Goal: Communication & Community: Answer question/provide support

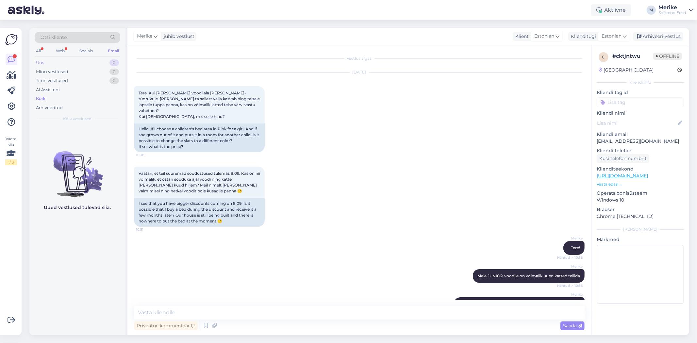
scroll to position [248, 0]
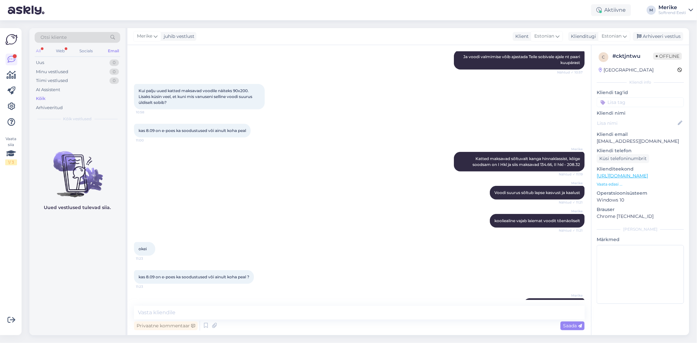
click at [39, 49] on div "All" at bounding box center [39, 51] width 8 height 9
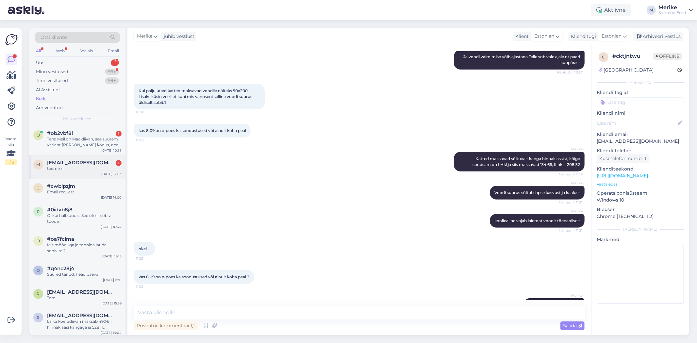
click at [73, 164] on span "[EMAIL_ADDRESS][DOMAIN_NAME]" at bounding box center [81, 163] width 68 height 6
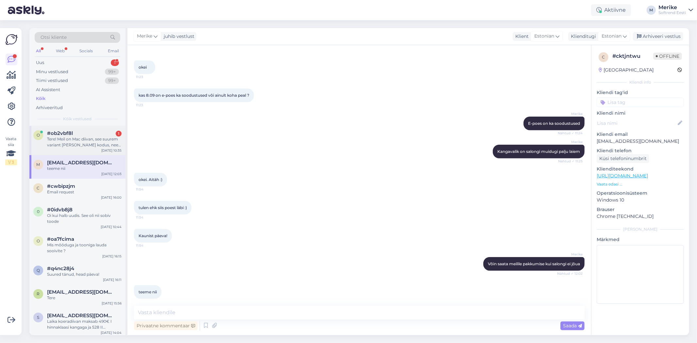
click at [79, 140] on div "Tere! Meil on Mac diivan, see suurem variant [PERSON_NAME] kodus, need suled ag…" at bounding box center [84, 142] width 75 height 12
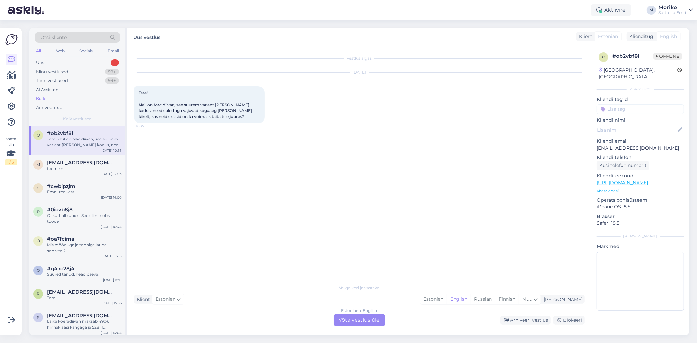
click at [353, 319] on div "Estonian to English Võta vestlus üle" at bounding box center [360, 321] width 52 height 12
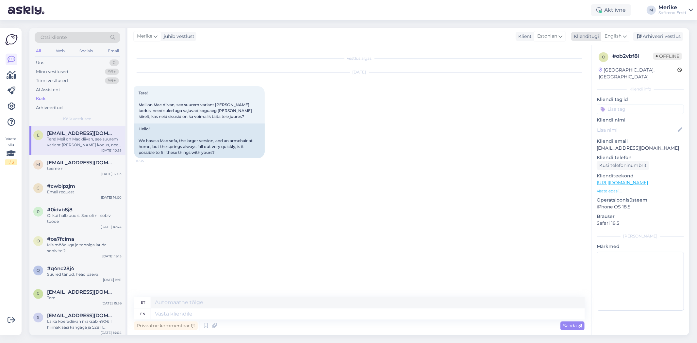
click at [625, 35] on icon at bounding box center [625, 36] width 4 height 7
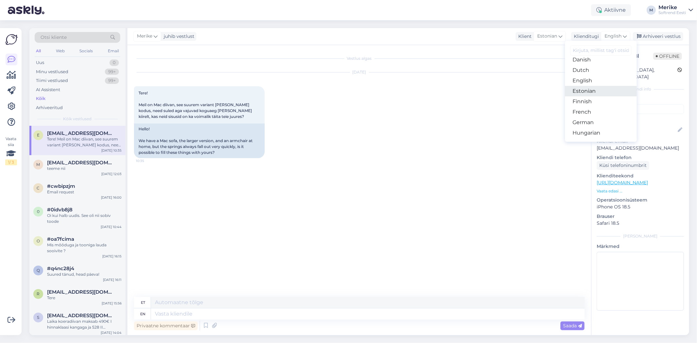
click at [588, 96] on link "Estonian" at bounding box center [601, 91] width 72 height 10
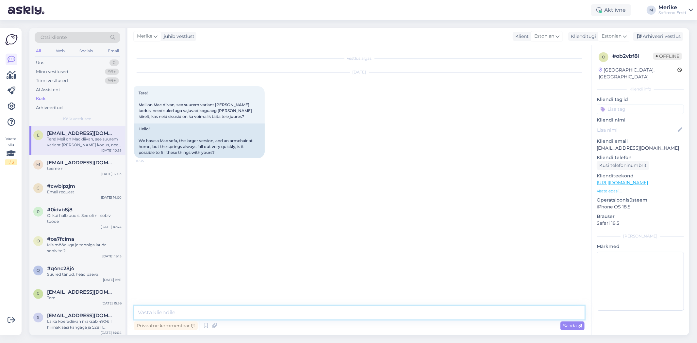
click at [149, 310] on textarea at bounding box center [359, 313] width 451 height 14
type textarea "Tere,"
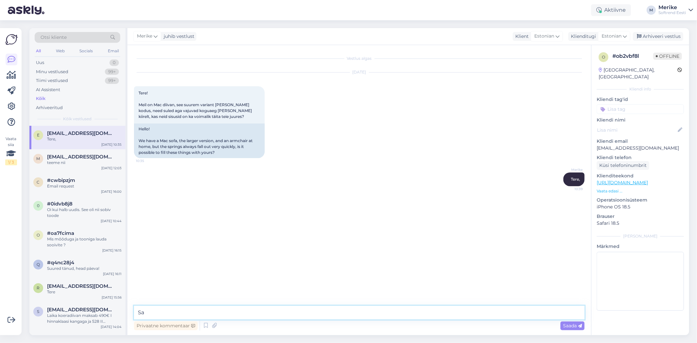
type textarea "S"
type textarea "J"
type textarea "Teeme uued sisud, aga väga pehmest poroloonist. Kui soovite saadan pakkumise me…"
click at [569, 325] on span "Saada" at bounding box center [572, 326] width 19 height 6
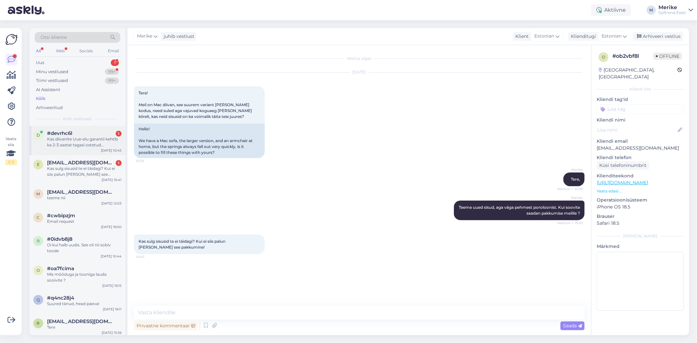
click at [72, 134] on span "#devrhc6l" at bounding box center [59, 133] width 25 height 6
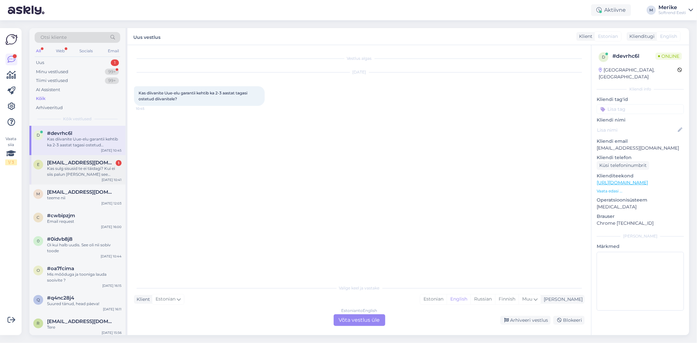
click at [70, 167] on div "Kas sulg sisusid te ei täidagi? Kui ei siis palun [PERSON_NAME] see pakkumine!" at bounding box center [84, 172] width 75 height 12
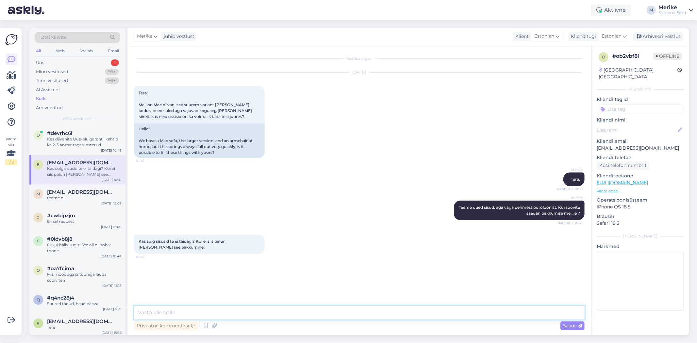
click at [144, 312] on textarea at bounding box center [359, 313] width 451 height 14
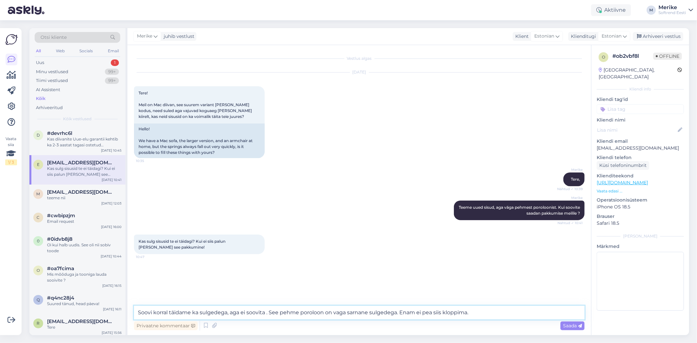
click at [390, 311] on textarea "Soovi korral täidame ka sulgedega, aga ei soovita . See pehme poroloon on vaga …" at bounding box center [359, 313] width 451 height 14
click at [463, 313] on textarea "Soovi korral täidame ka sulgedega, aga ei soovita . See pehme poroloon on väga …" at bounding box center [359, 313] width 451 height 14
type textarea "Soovi korral täidame ka sulgedega, aga ei soovita . See pehme poroloon on väga …"
click at [569, 325] on span "Saada" at bounding box center [572, 326] width 19 height 6
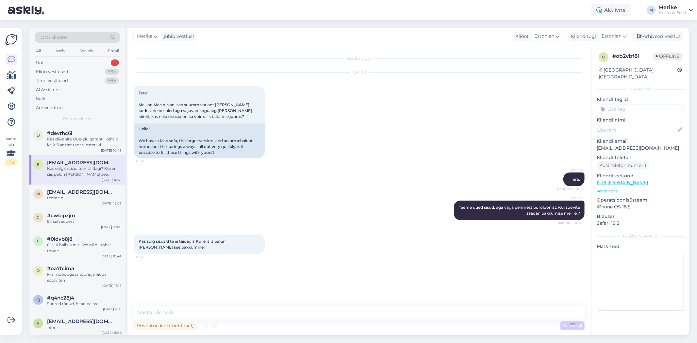
scroll to position [1, 0]
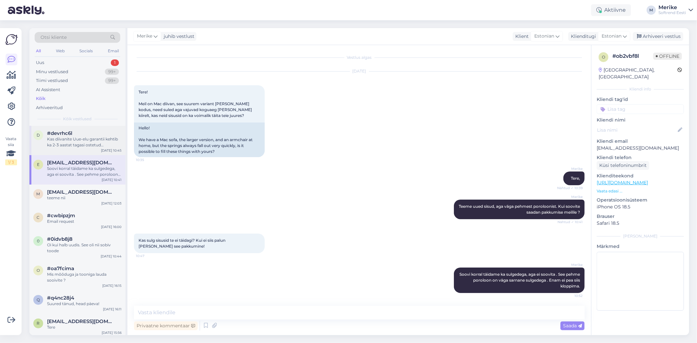
click at [81, 139] on div "Kas diivanite Uue-elu garantii kehtib ka 2-3 aastat tagasi ostetud diivanitele?" at bounding box center [84, 142] width 75 height 12
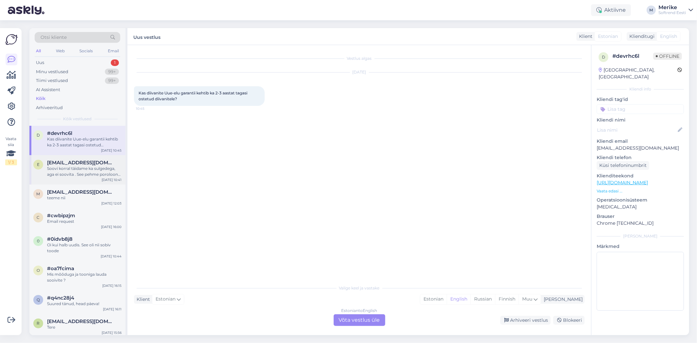
click at [84, 165] on span "[EMAIL_ADDRESS][DOMAIN_NAME]" at bounding box center [81, 163] width 68 height 6
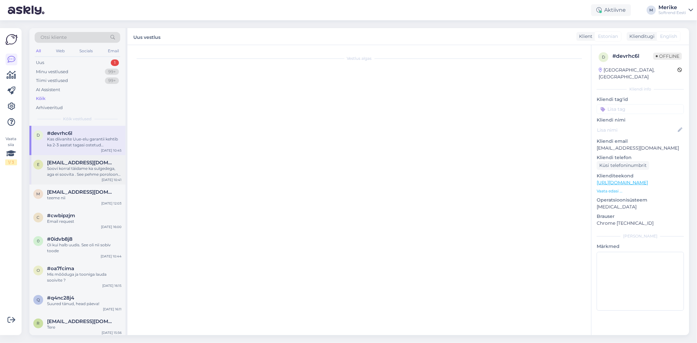
scroll to position [1, 0]
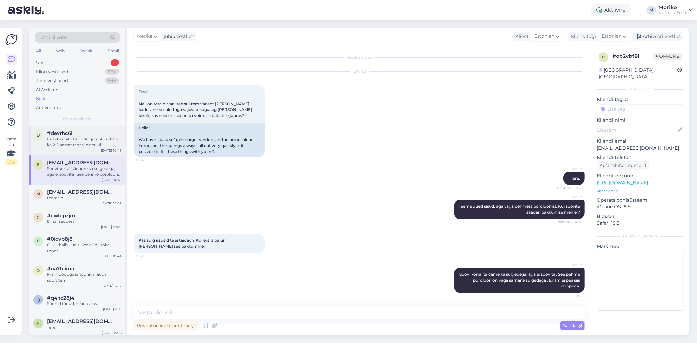
click at [91, 136] on div "Kas diivanite Uue-elu garantii kehtib ka 2-3 aastat tagasi ostetud diivanitele?" at bounding box center [84, 142] width 75 height 12
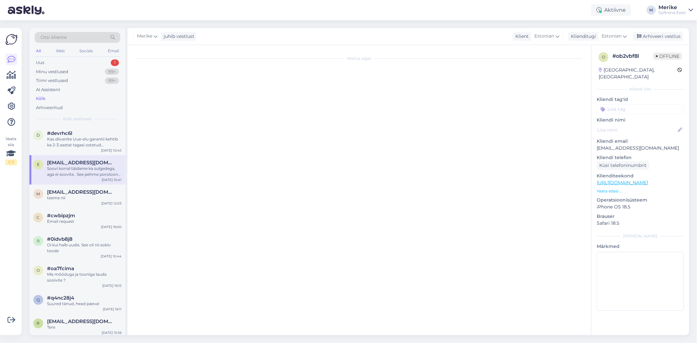
scroll to position [0, 0]
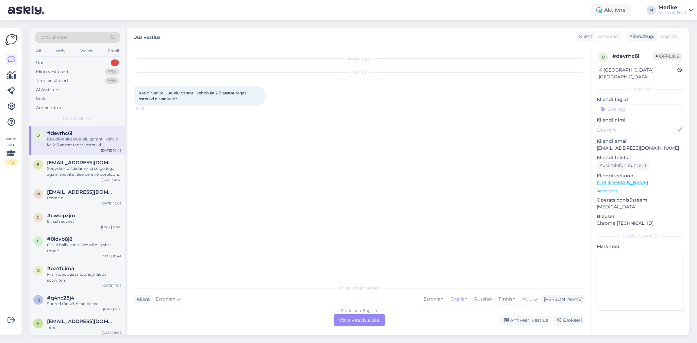
click at [365, 320] on div "Estonian to English Võta vestlus üle" at bounding box center [360, 321] width 52 height 12
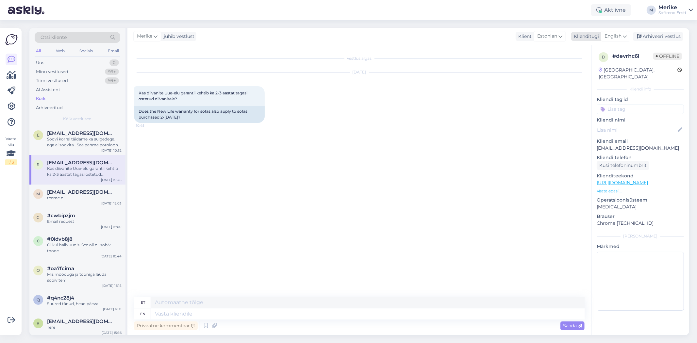
click at [625, 34] on icon at bounding box center [625, 36] width 4 height 7
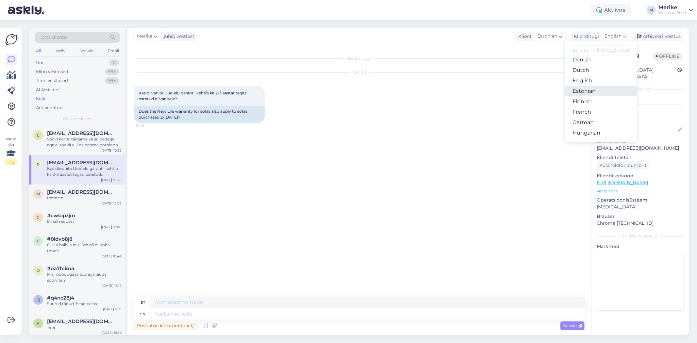
click at [589, 96] on link "Estonian" at bounding box center [601, 91] width 72 height 10
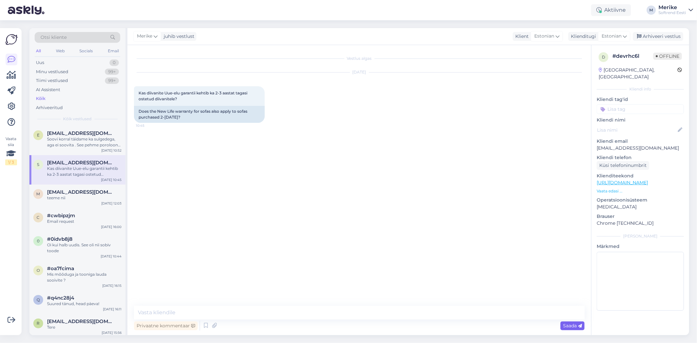
click at [573, 326] on span "Saada" at bounding box center [572, 326] width 19 height 6
click at [146, 314] on textarea at bounding box center [359, 313] width 451 height 14
type textarea "Tere"
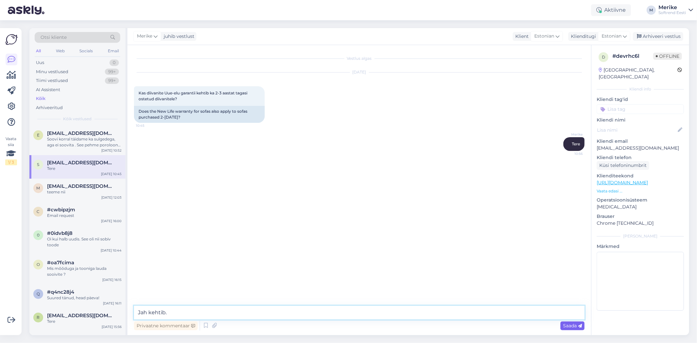
type textarea "Jah kehtib."
click at [573, 325] on span "Saada" at bounding box center [572, 326] width 19 height 6
click at [86, 135] on span "[EMAIL_ADDRESS][DOMAIN_NAME]" at bounding box center [81, 133] width 68 height 6
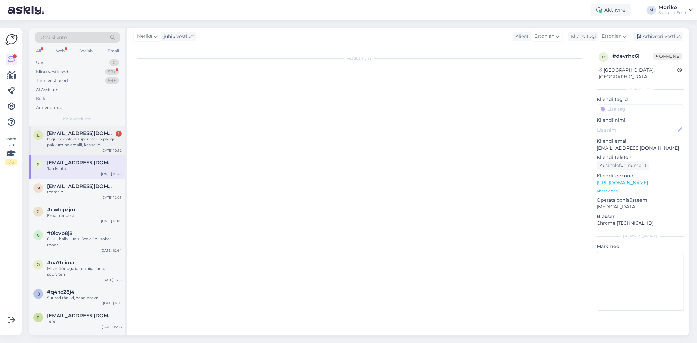
scroll to position [35, 0]
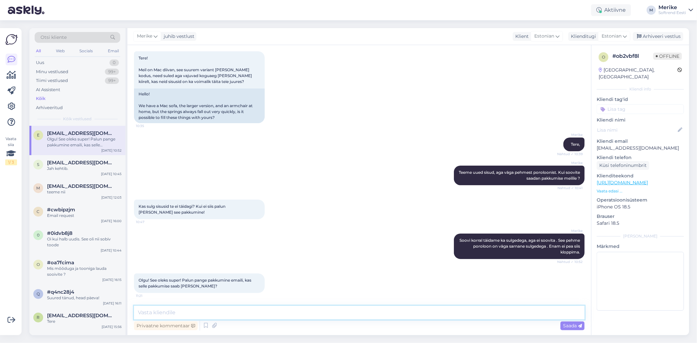
click at [145, 314] on textarea at bounding box center [359, 313] width 451 height 14
type textarea "[PERSON_NAME]."
